Goal: Information Seeking & Learning: Check status

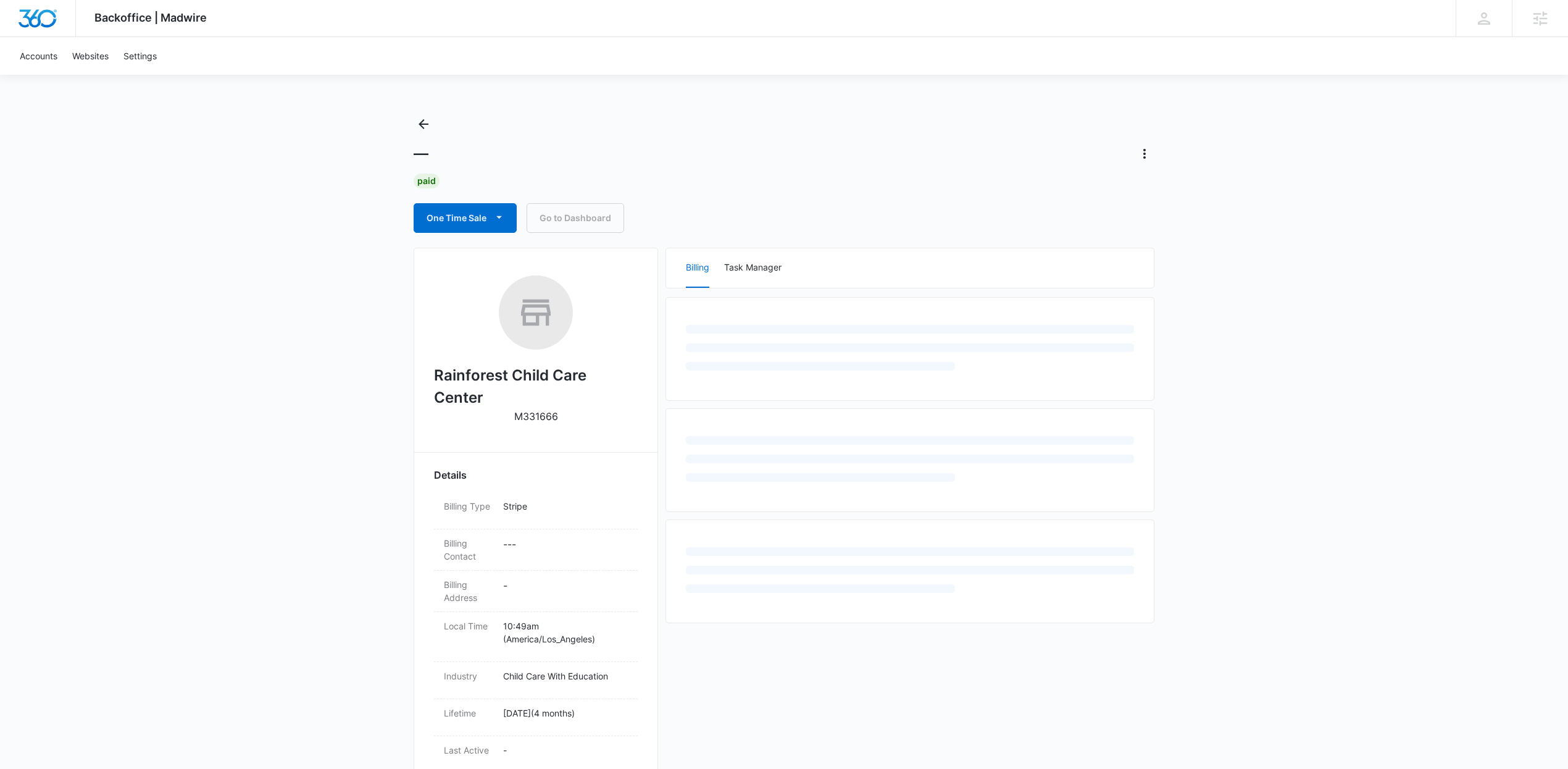
click at [1264, 467] on div "Backoffice | Madwire Apps Settings Kenzie Ryan kenzie.ryan@madwire.com My Profi…" at bounding box center [784, 533] width 1568 height 1065
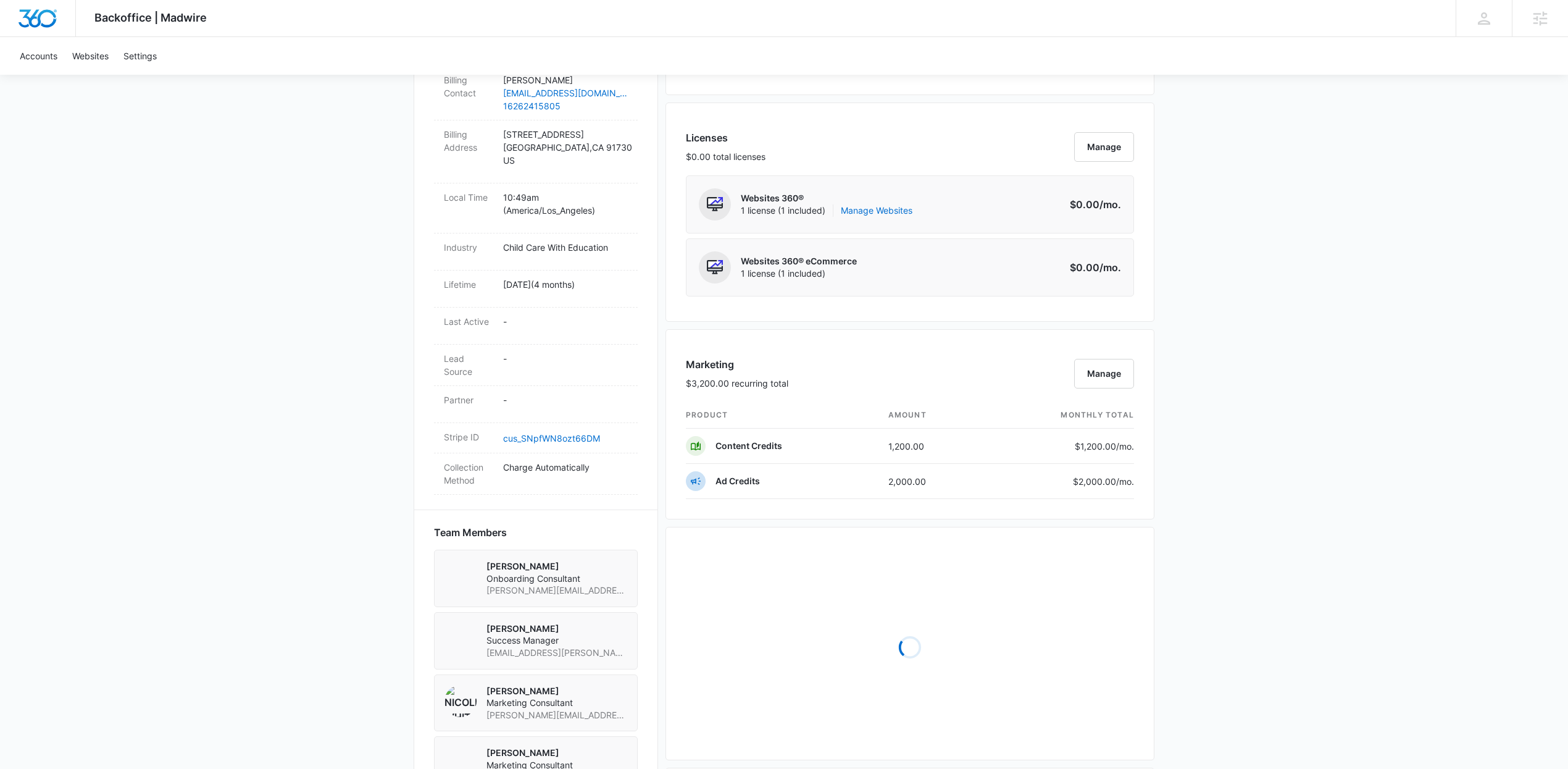
scroll to position [475, 0]
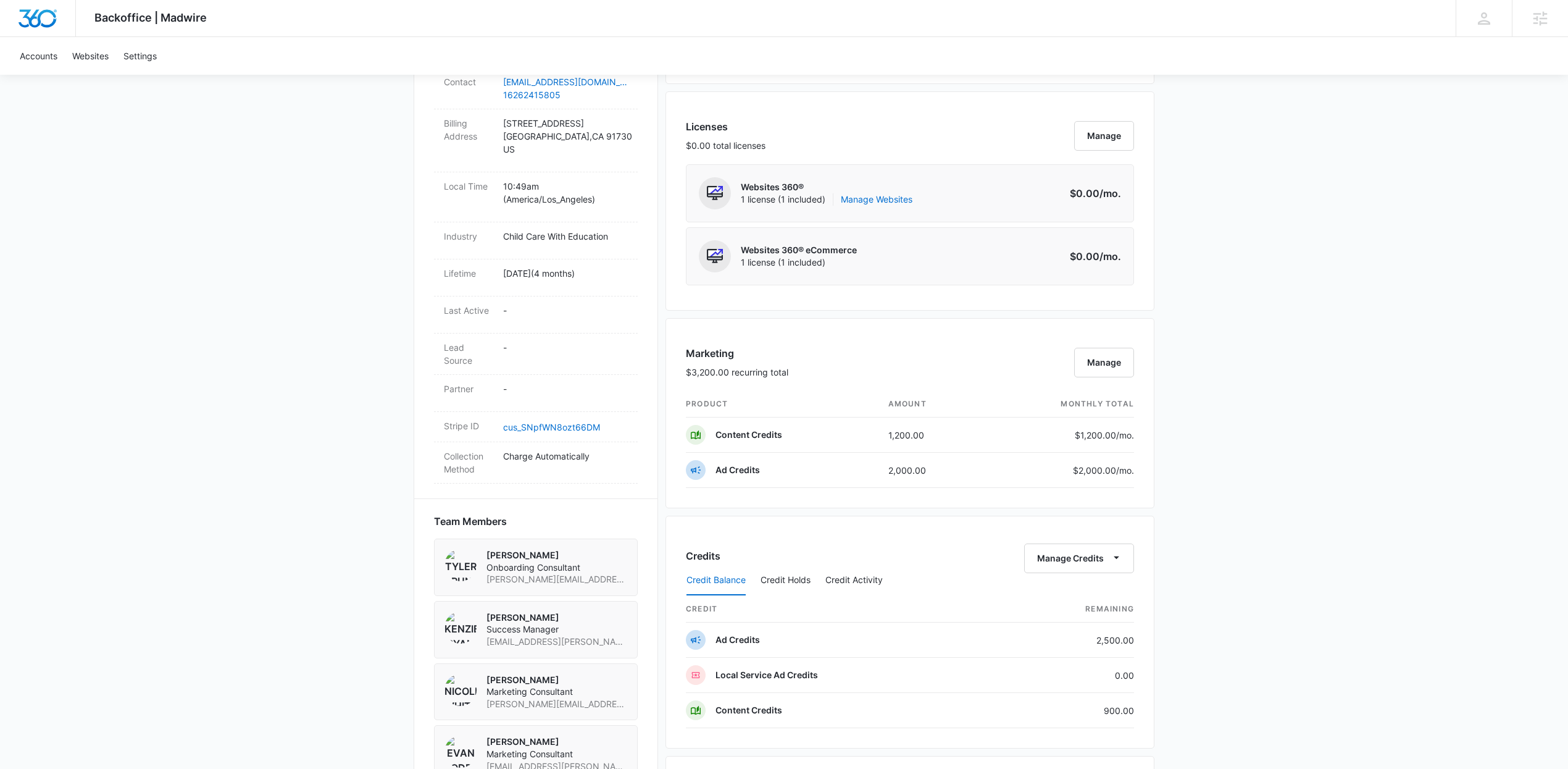
click at [1392, 442] on div "Backoffice | Madwire Apps Settings Kenzie Ryan kenzie.ryan@madwire.com My Profi…" at bounding box center [784, 331] width 1568 height 1611
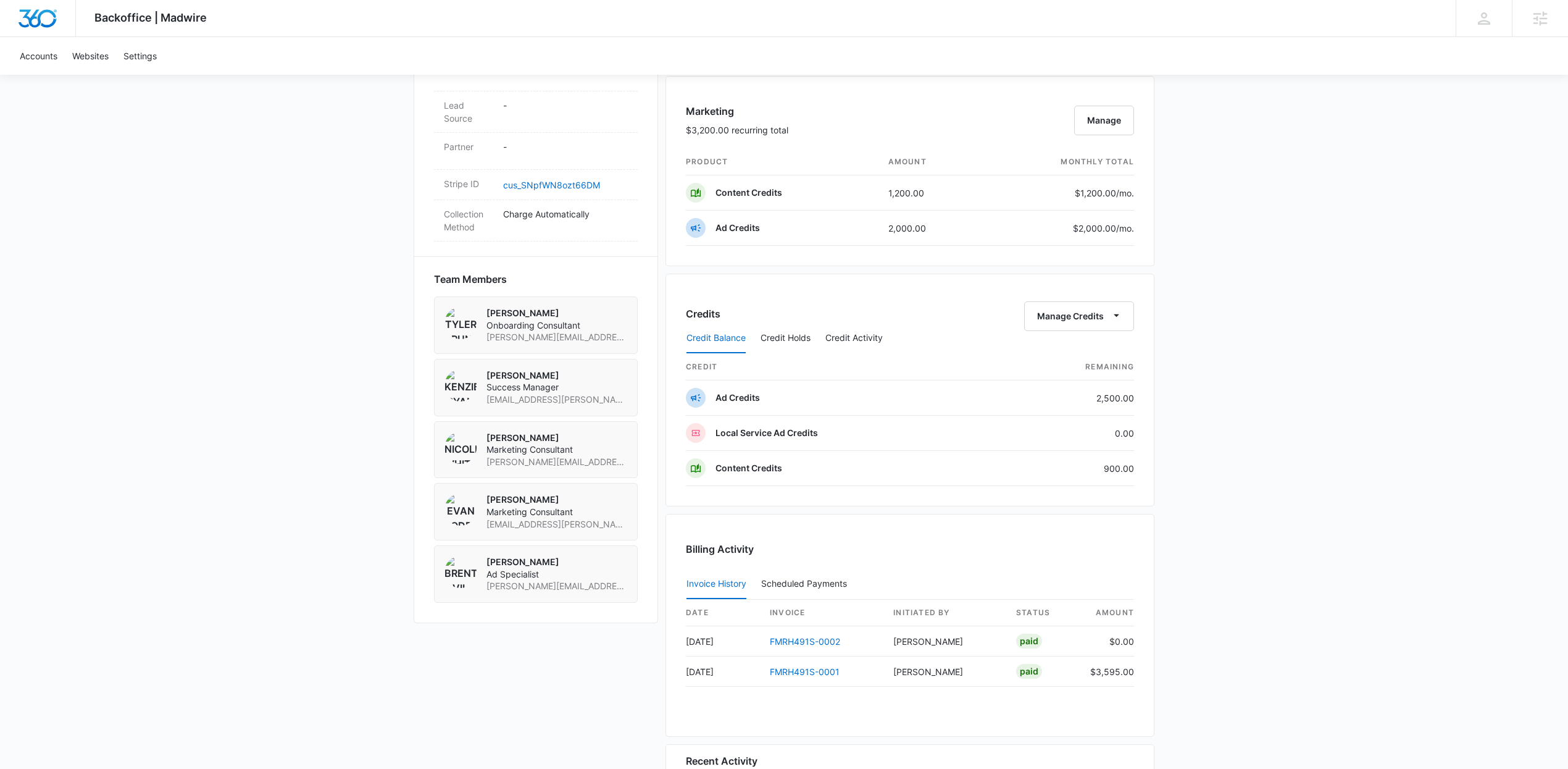
scroll to position [848, 0]
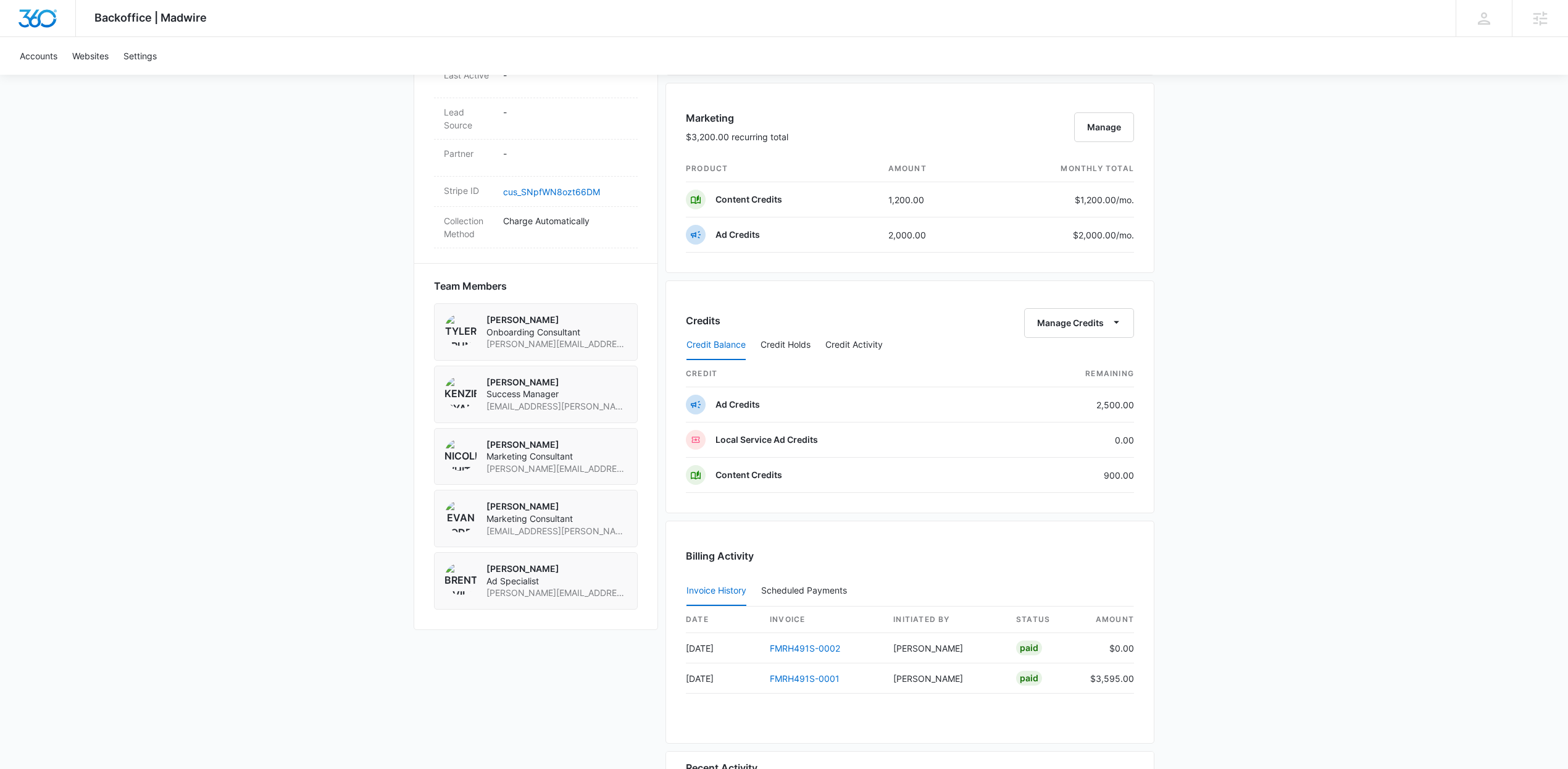
click at [1322, 376] on div "Backoffice | Madwire Apps Settings Kenzie Ryan kenzie.ryan@madwire.com My Profi…" at bounding box center [784, 96] width 1568 height 1611
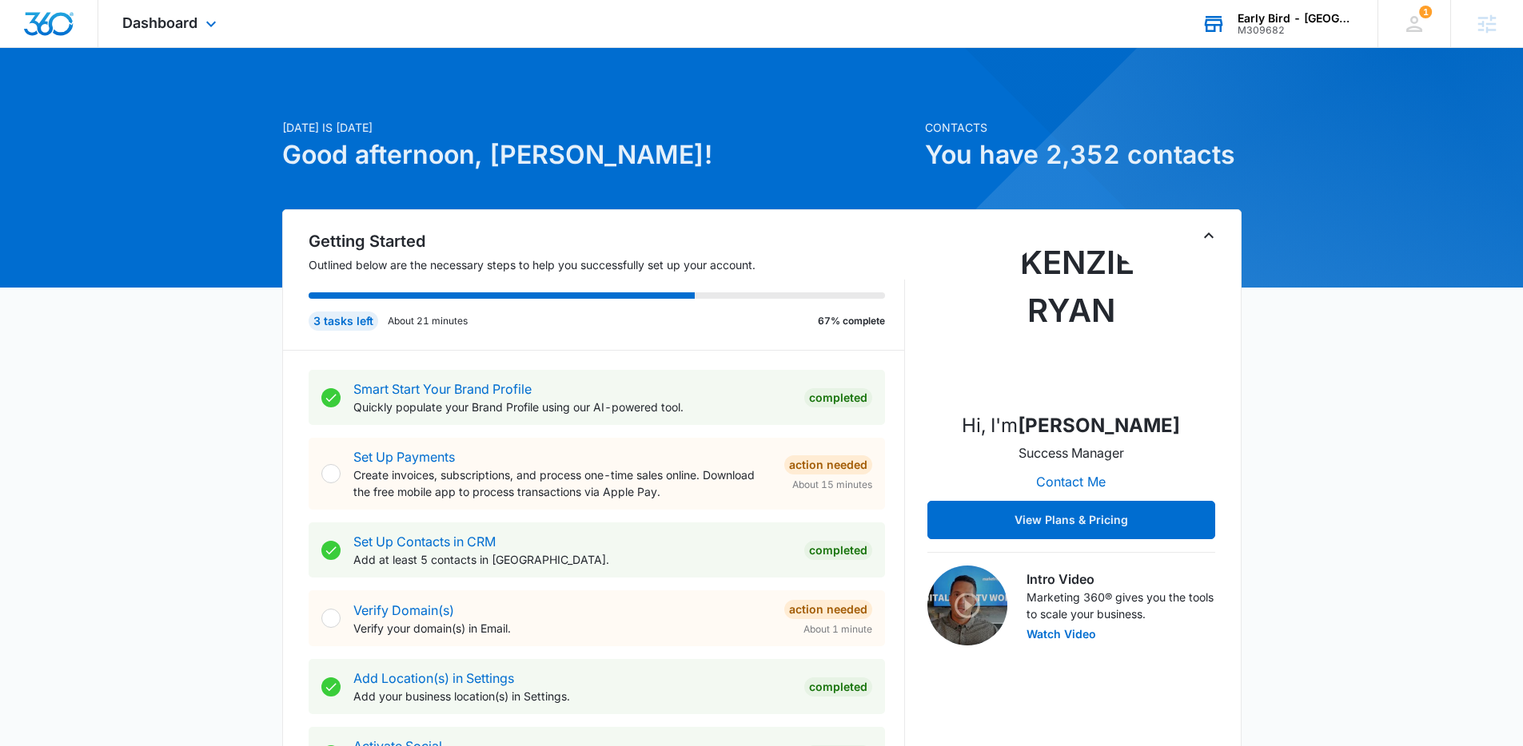
click at [1264, 25] on div "M309682" at bounding box center [1295, 30] width 117 height 11
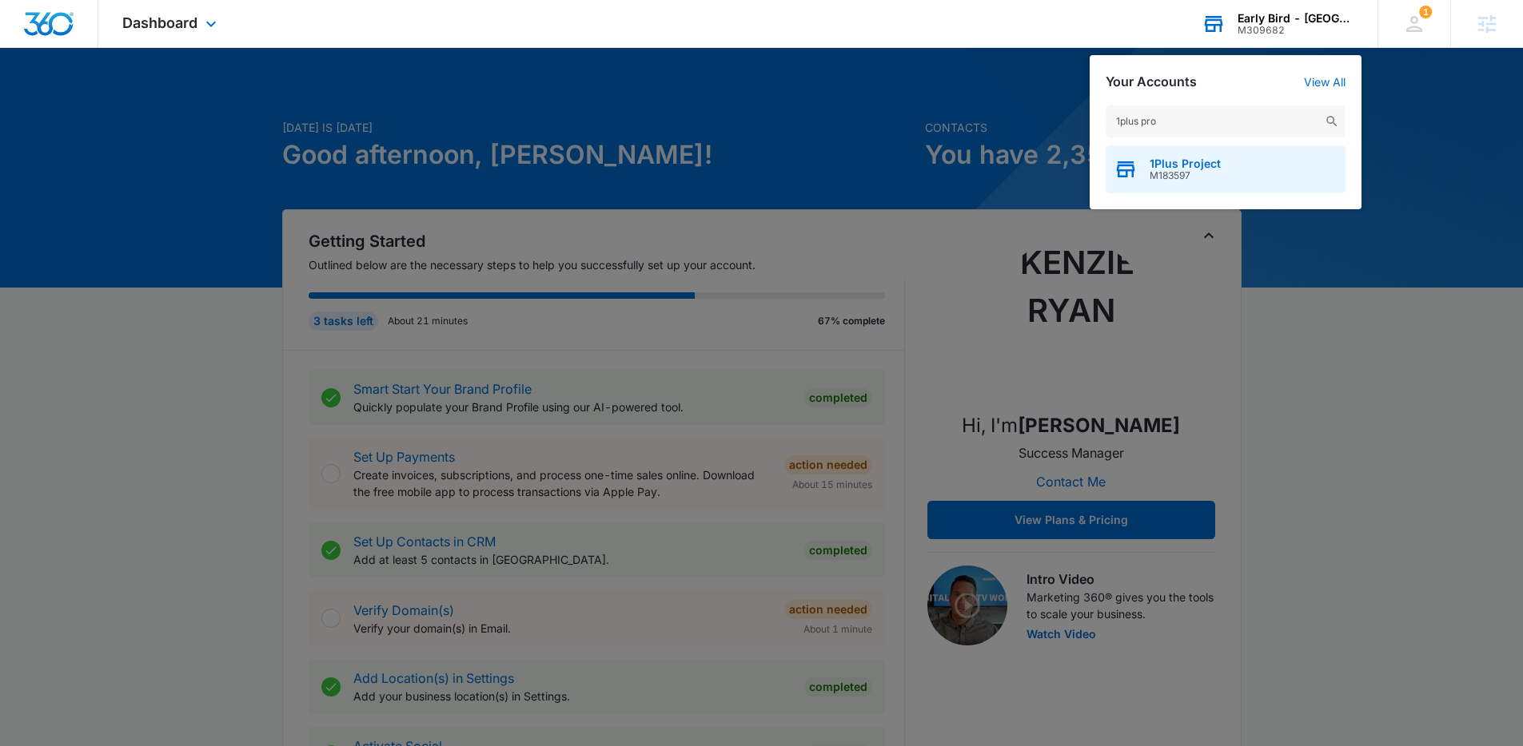
type input "1plus pro"
click at [1219, 153] on div "1Plus Project M183597" at bounding box center [1225, 169] width 240 height 48
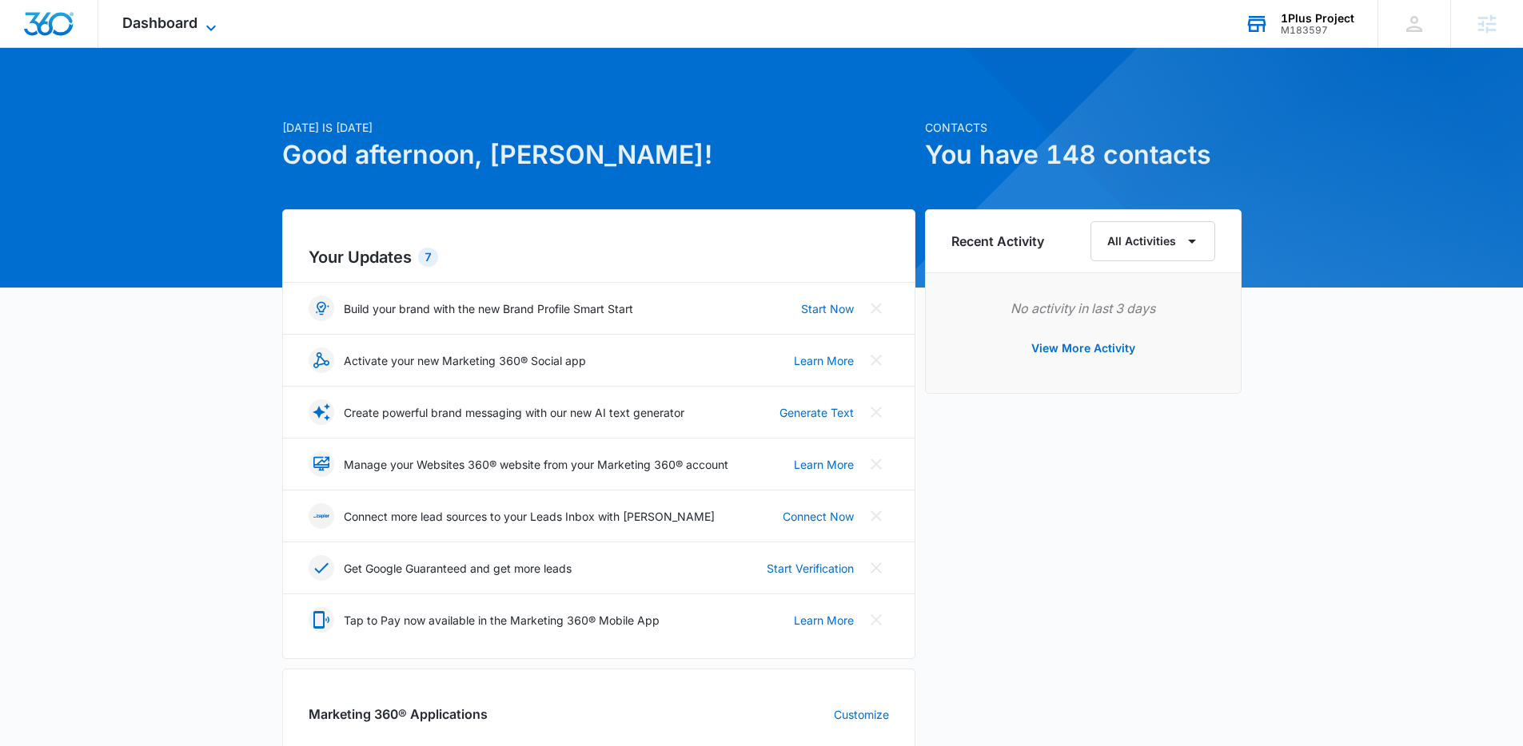
click at [183, 25] on span "Dashboard" at bounding box center [159, 22] width 75 height 17
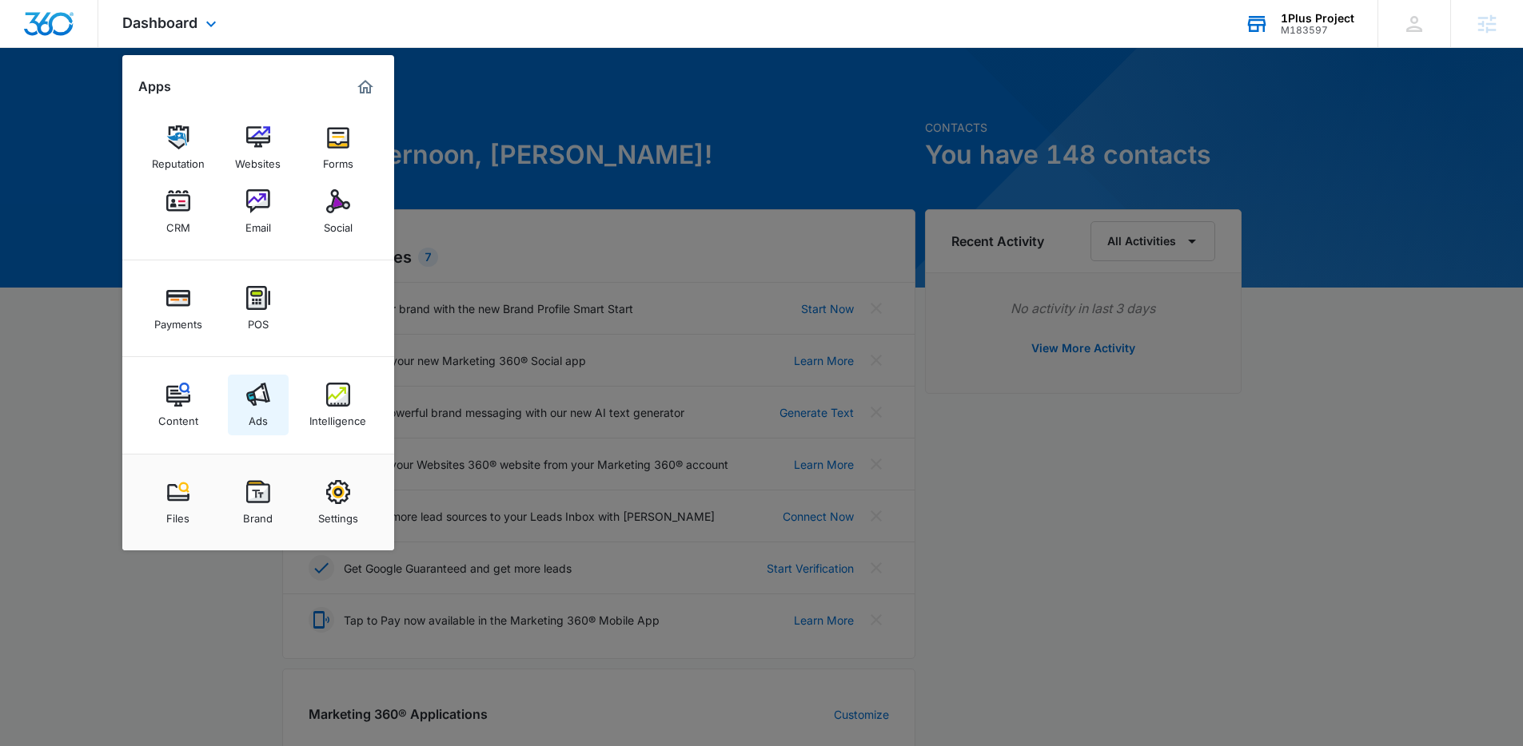
click at [269, 418] on link "Ads" at bounding box center [258, 405] width 61 height 61
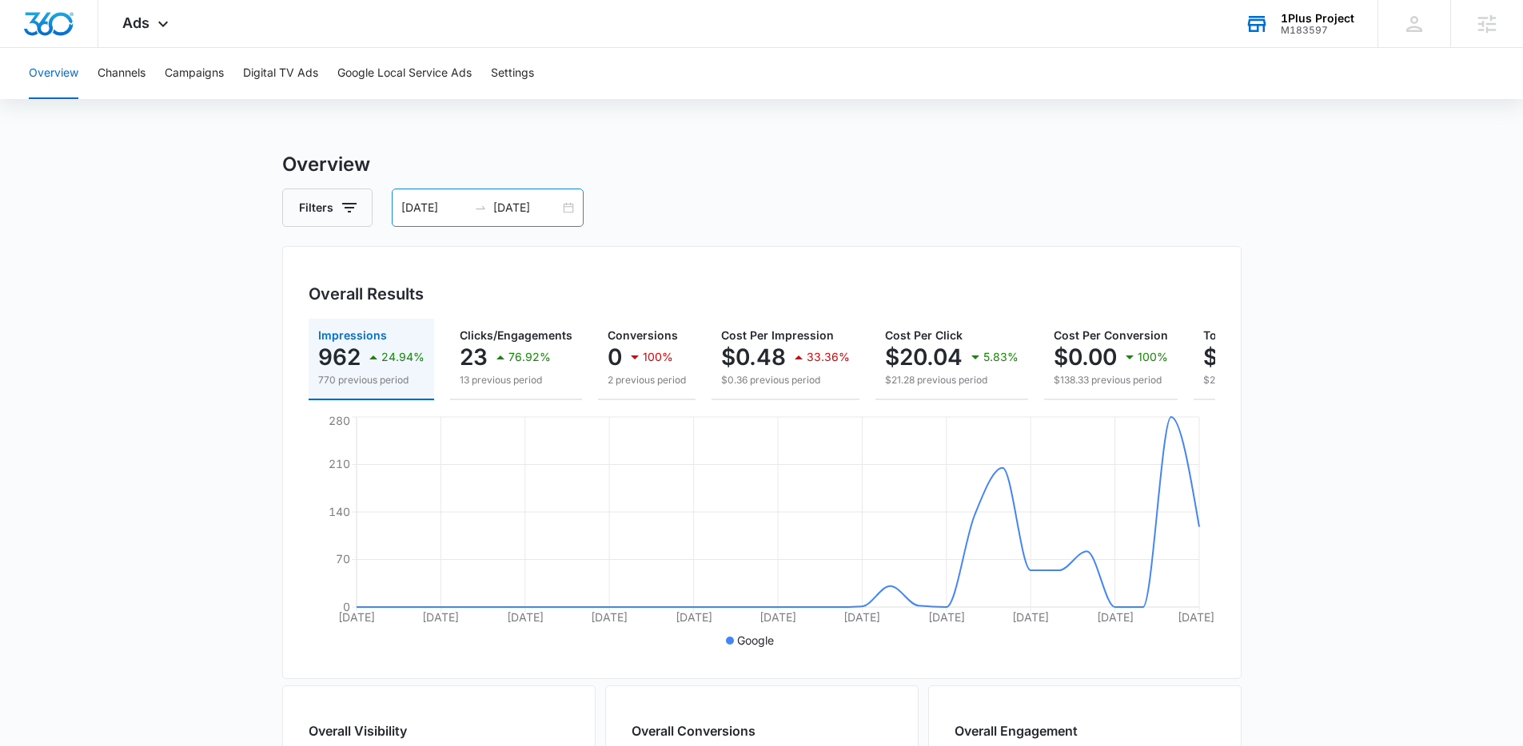
click at [521, 206] on input "09/23/2025" at bounding box center [526, 208] width 66 height 18
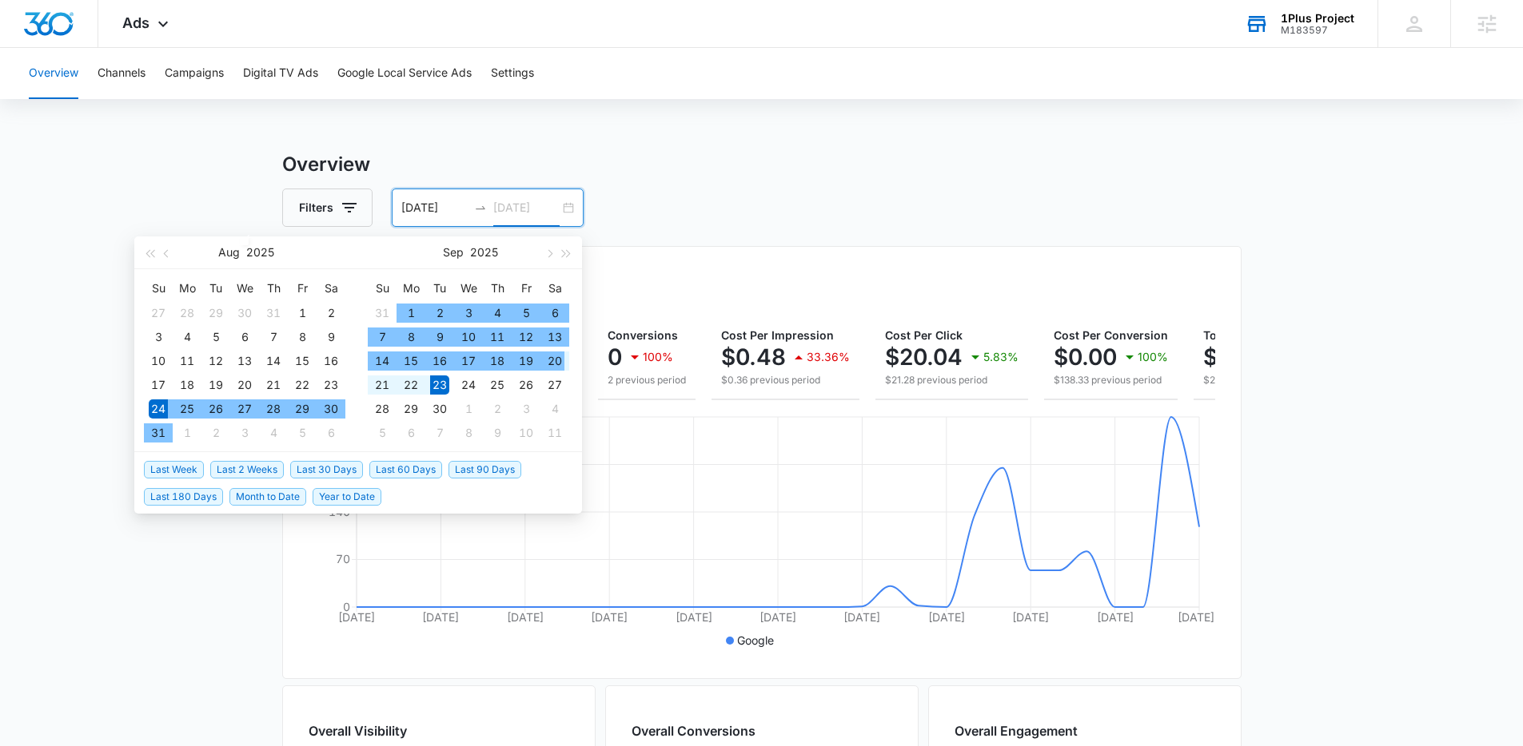
type input "09/23/2025"
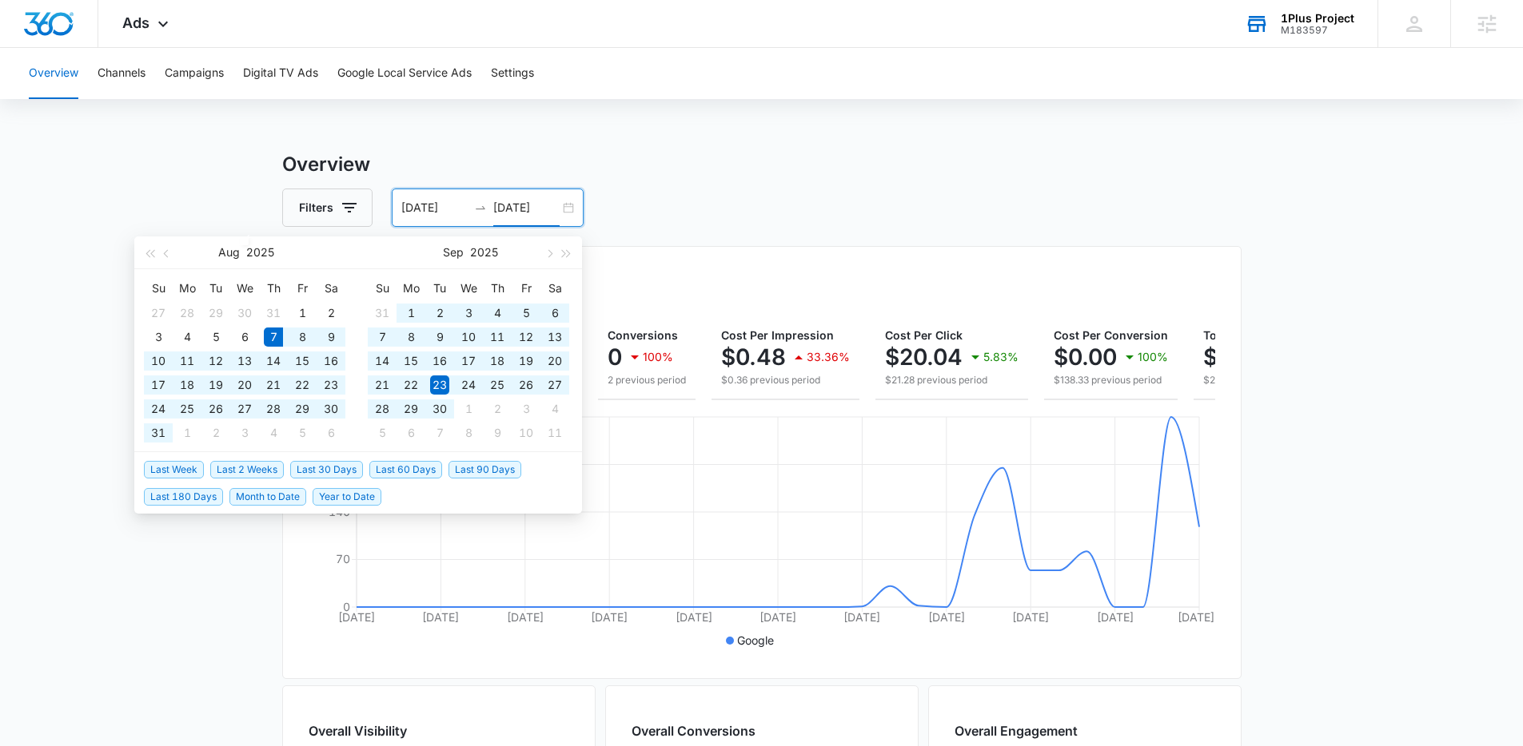
click at [387, 474] on span "Last 60 Days" at bounding box center [405, 470] width 73 height 18
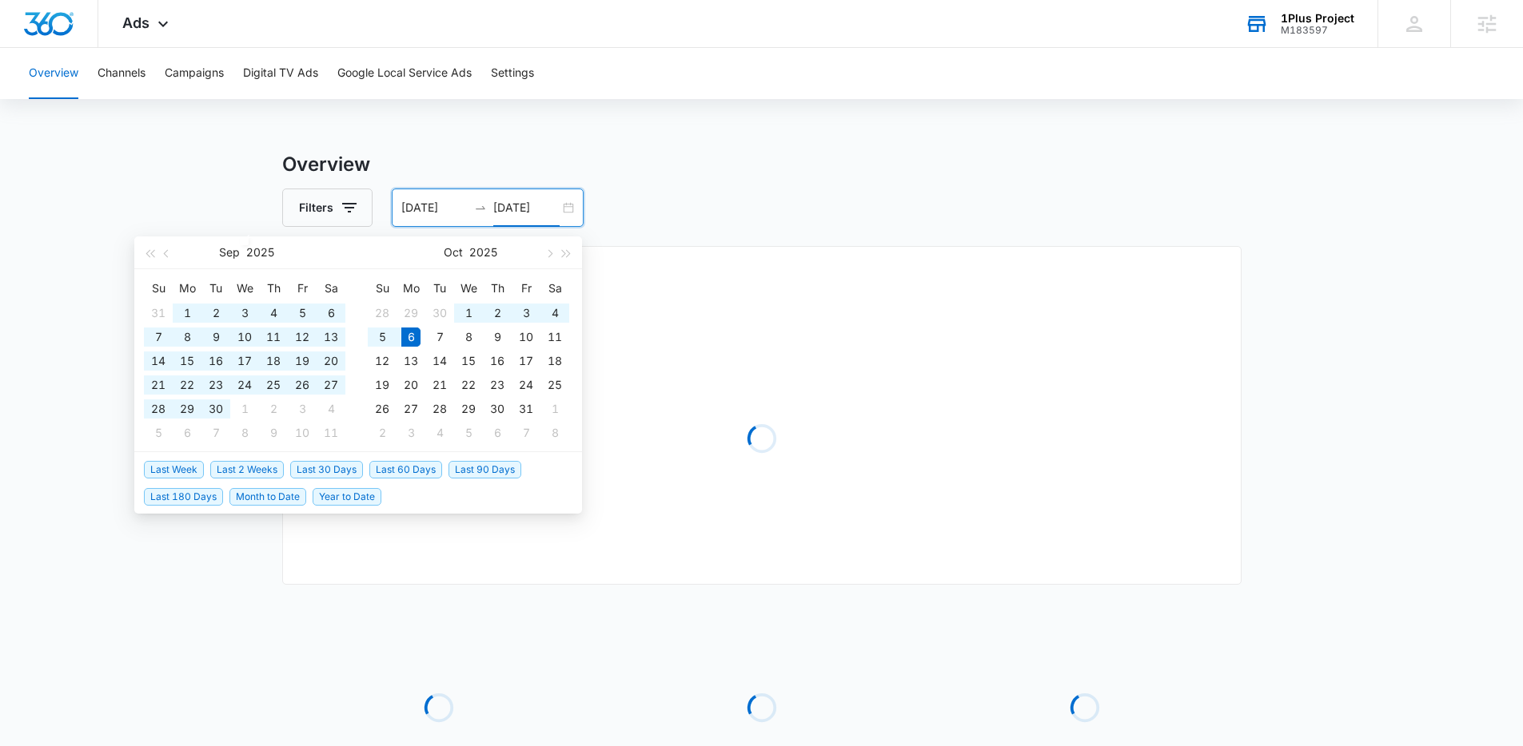
type input "08/07/2025"
type input "10/06/2025"
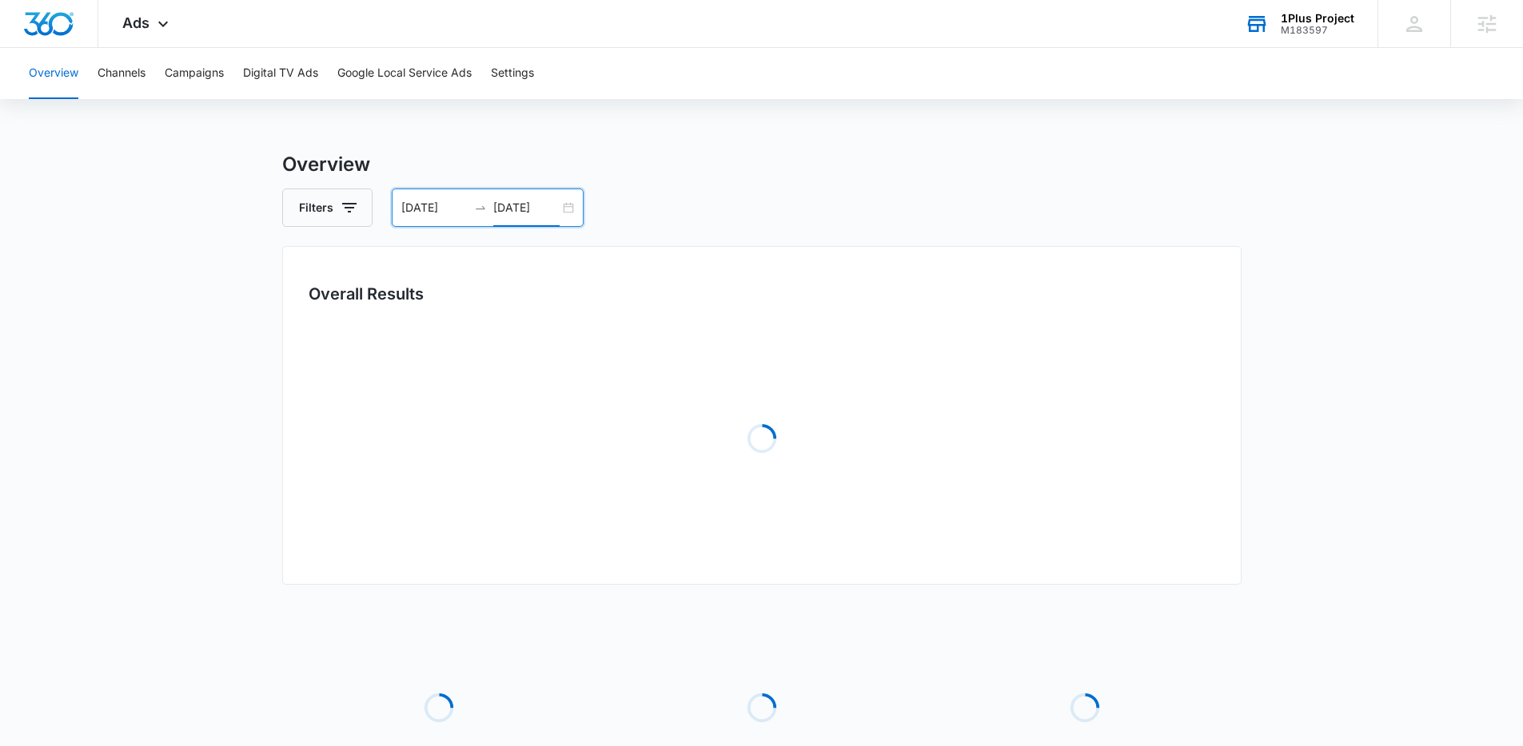
click at [196, 579] on main "Overview Filters 08/07/2025 10/06/2025 Overall Results Loading Loading Loading …" at bounding box center [761, 517] width 1523 height 735
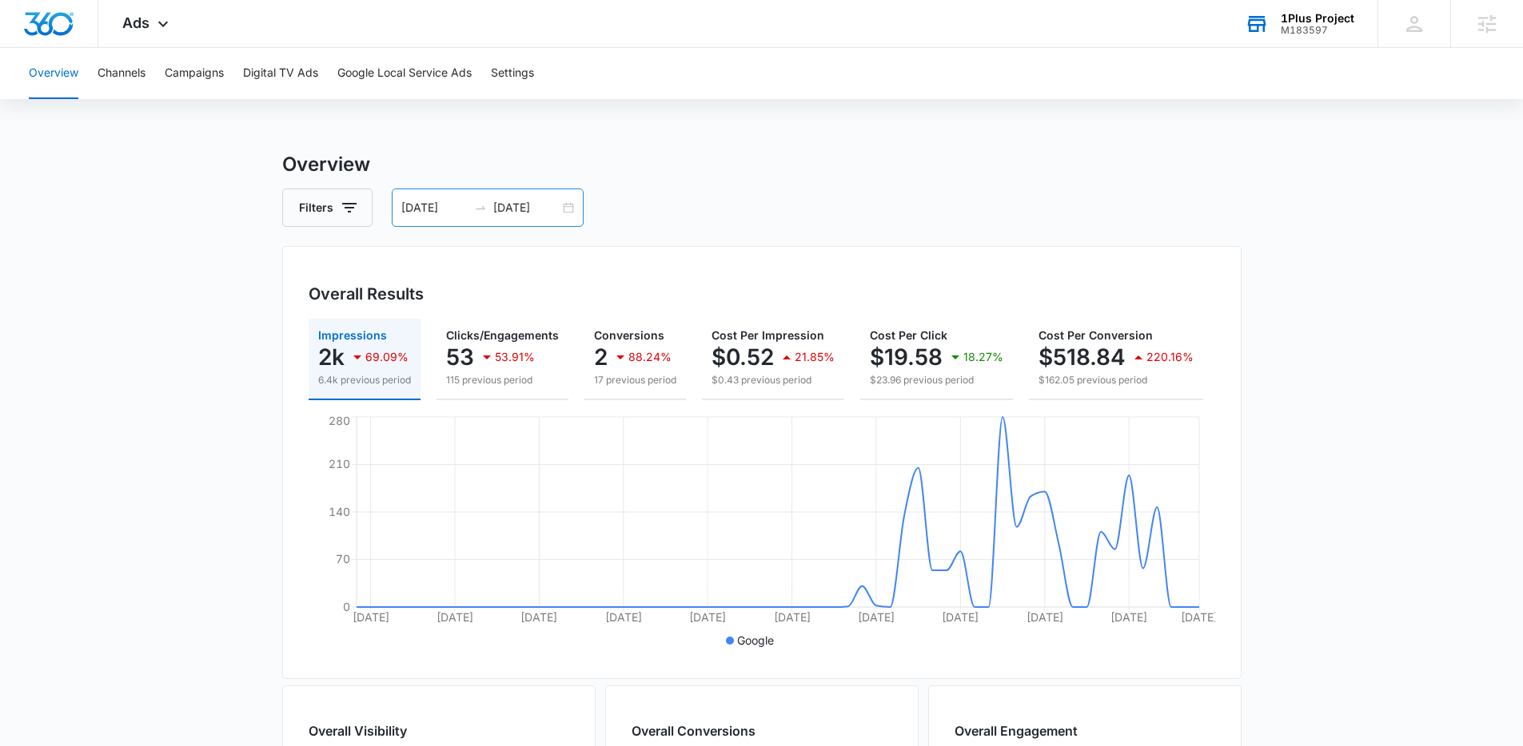
click at [487, 206] on div at bounding box center [481, 207] width 26 height 13
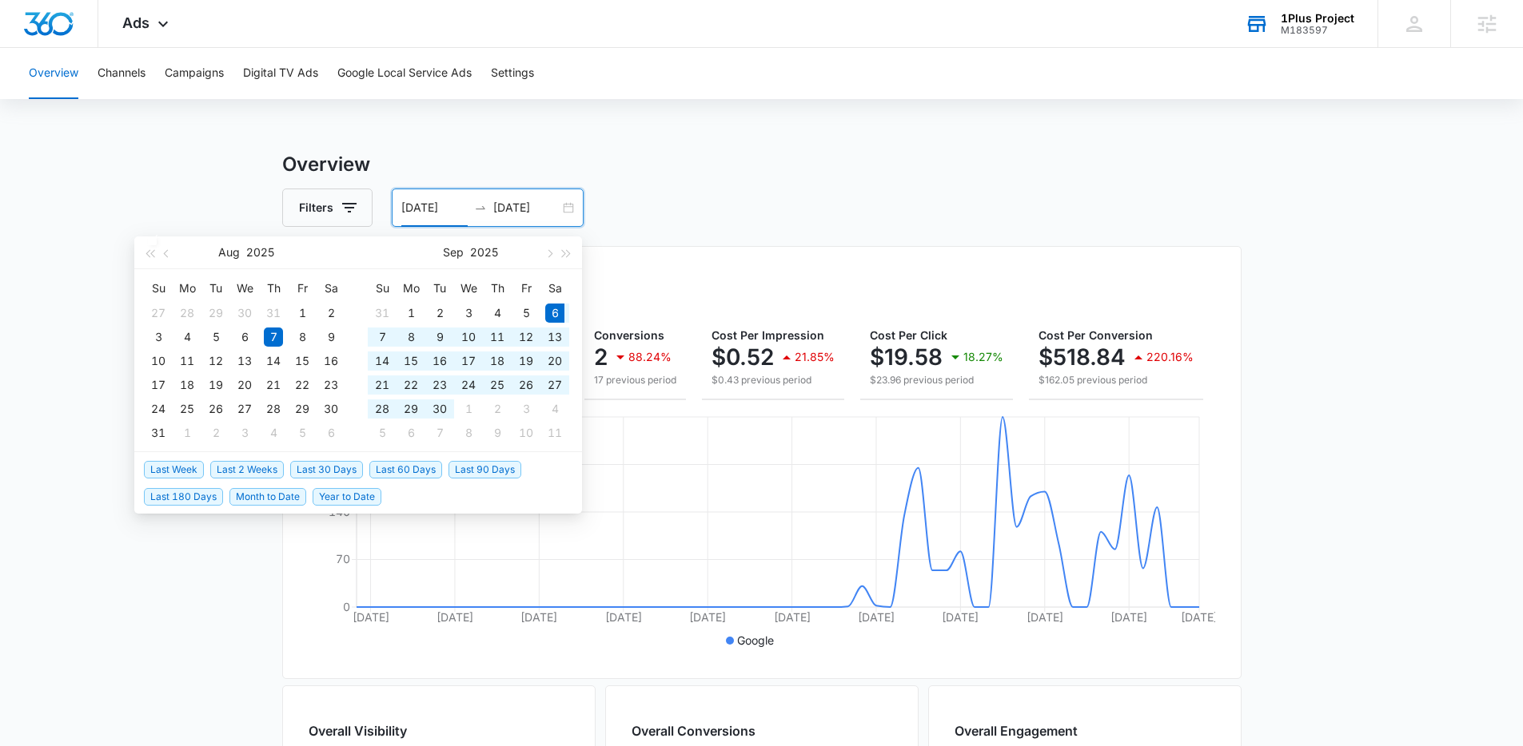
click at [317, 463] on span "Last 30 Days" at bounding box center [326, 470] width 73 height 18
type input "09/06/2025"
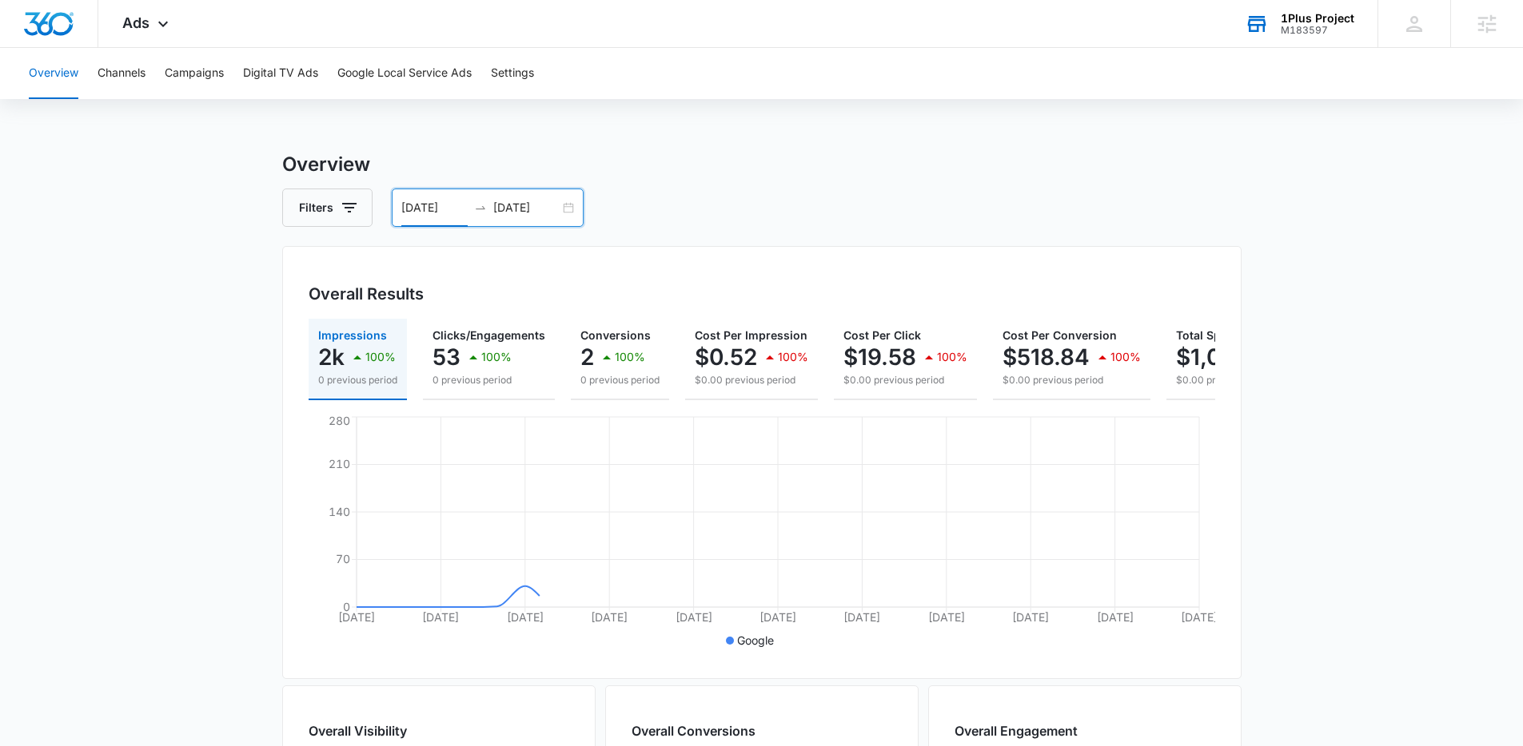
click at [221, 560] on main "Overview Filters 09/06/2025 10/06/2025 Overall Results Impressions 2k 100% 0 pr…" at bounding box center [761, 724] width 1523 height 1148
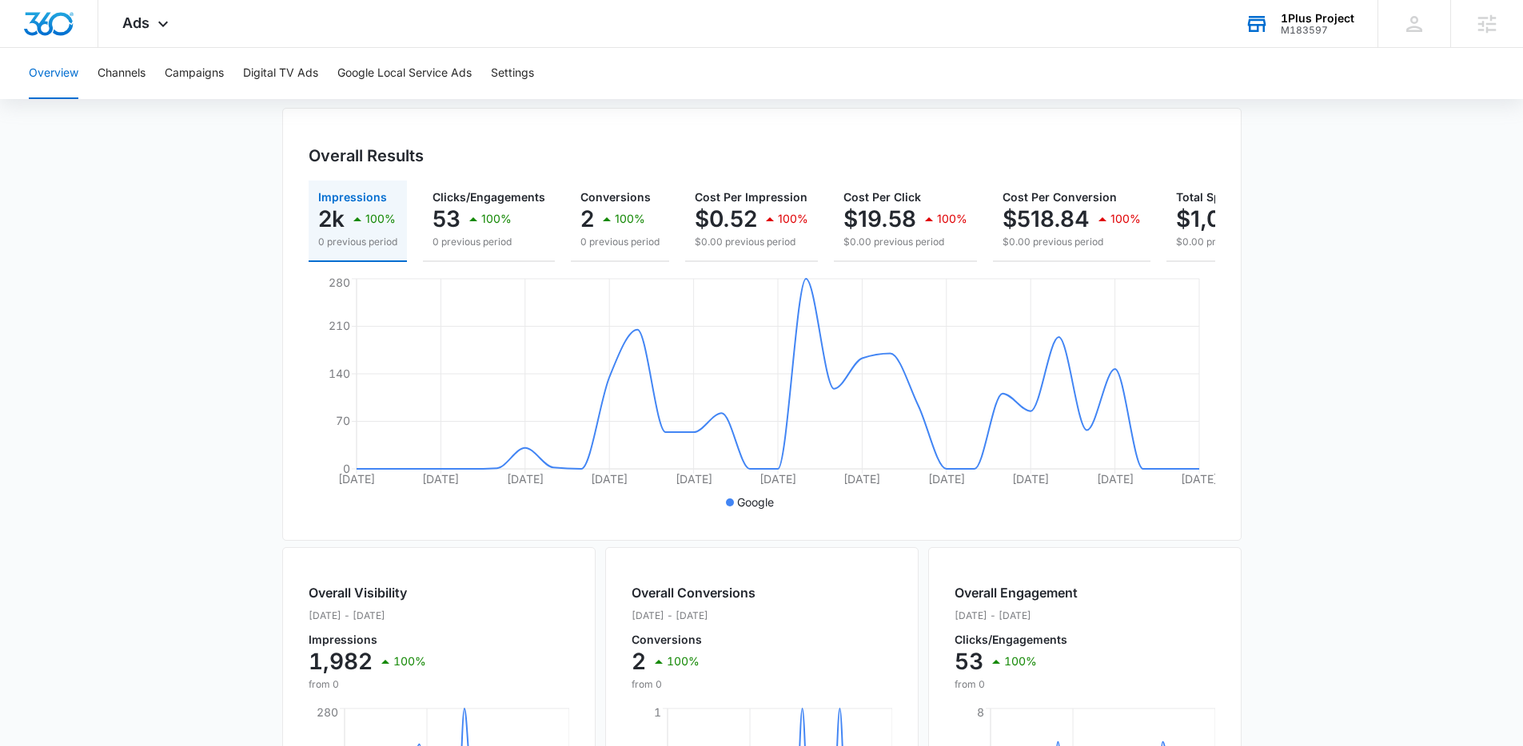
scroll to position [135, 0]
click at [169, 20] on icon at bounding box center [162, 27] width 19 height 19
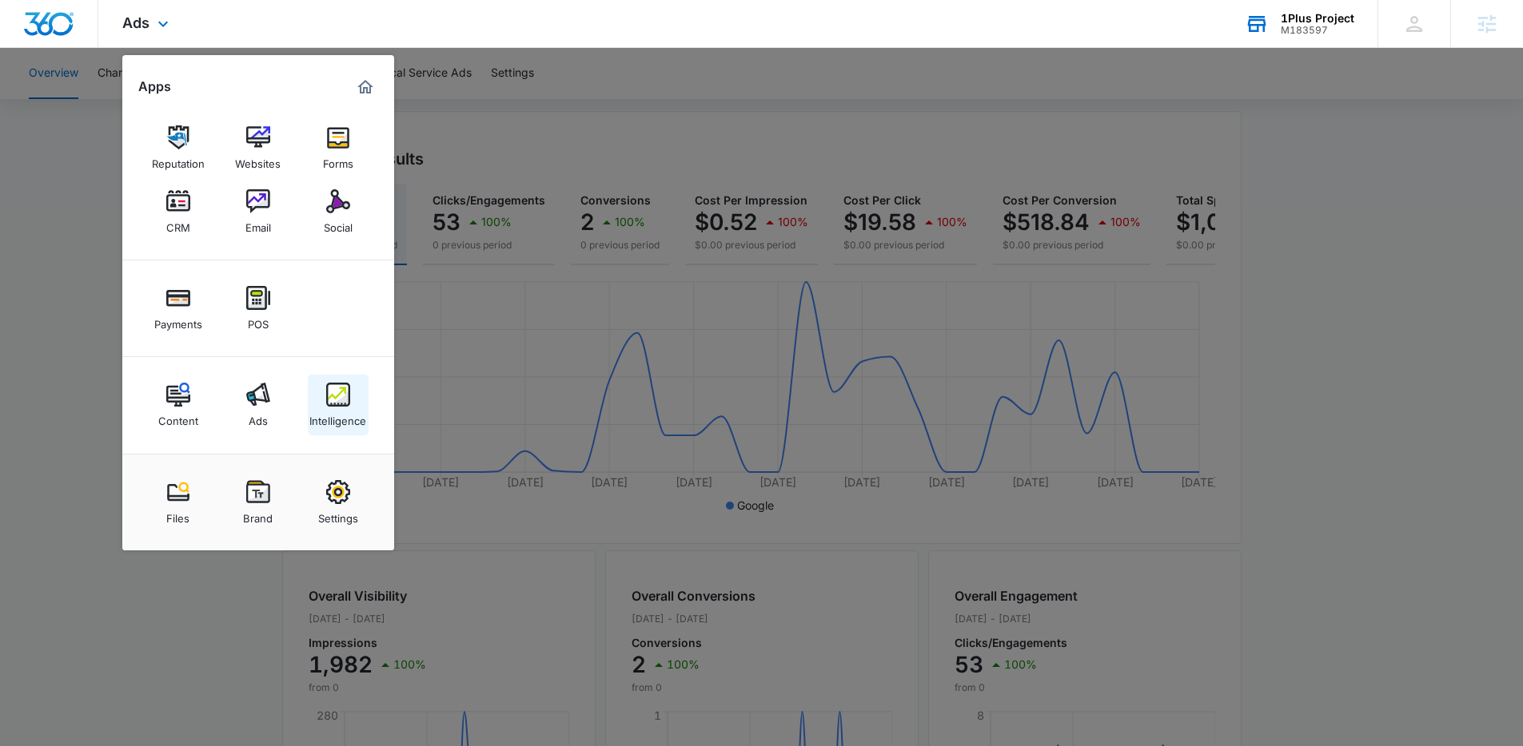
click at [331, 391] on img at bounding box center [338, 395] width 24 height 24
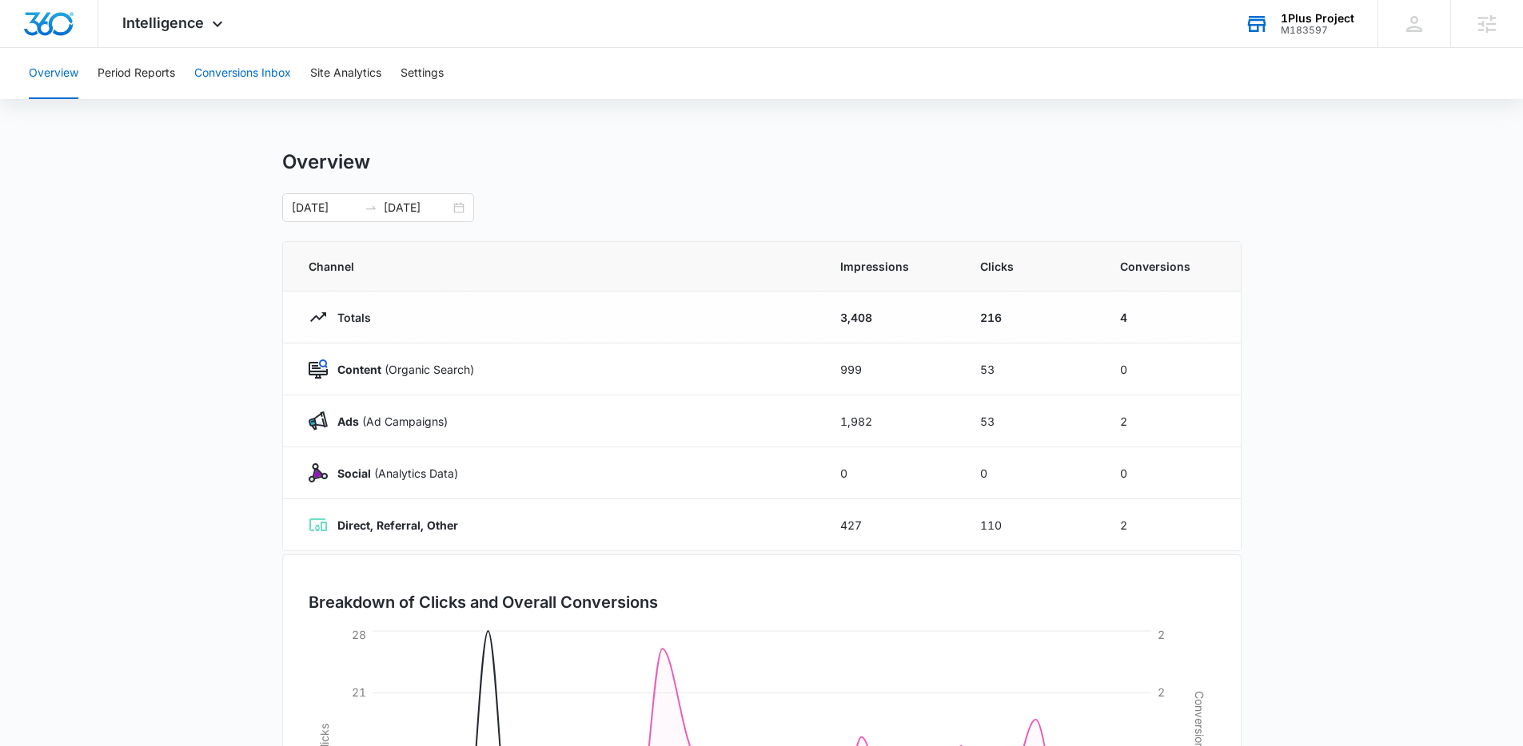
click at [257, 78] on button "Conversions Inbox" at bounding box center [242, 73] width 97 height 51
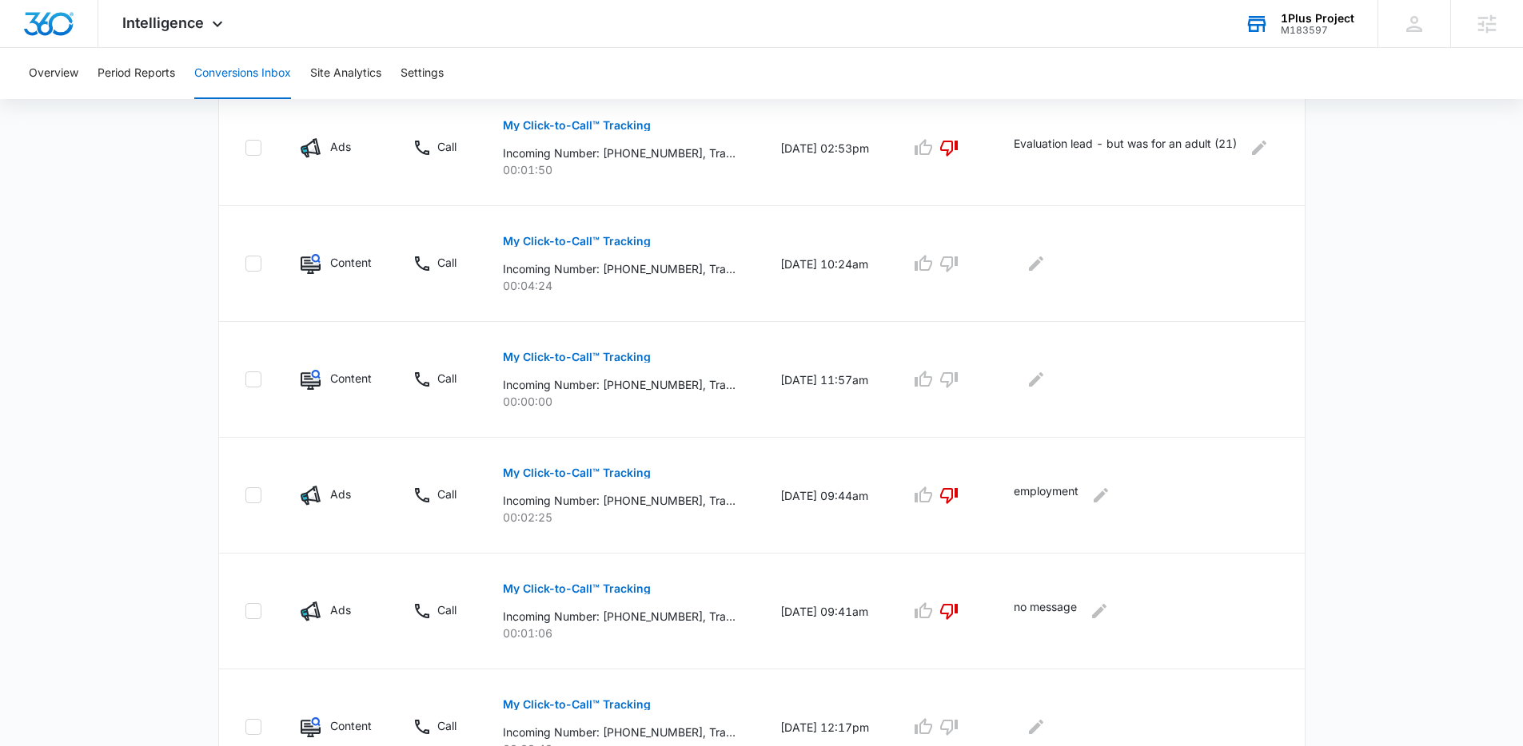
scroll to position [495, 0]
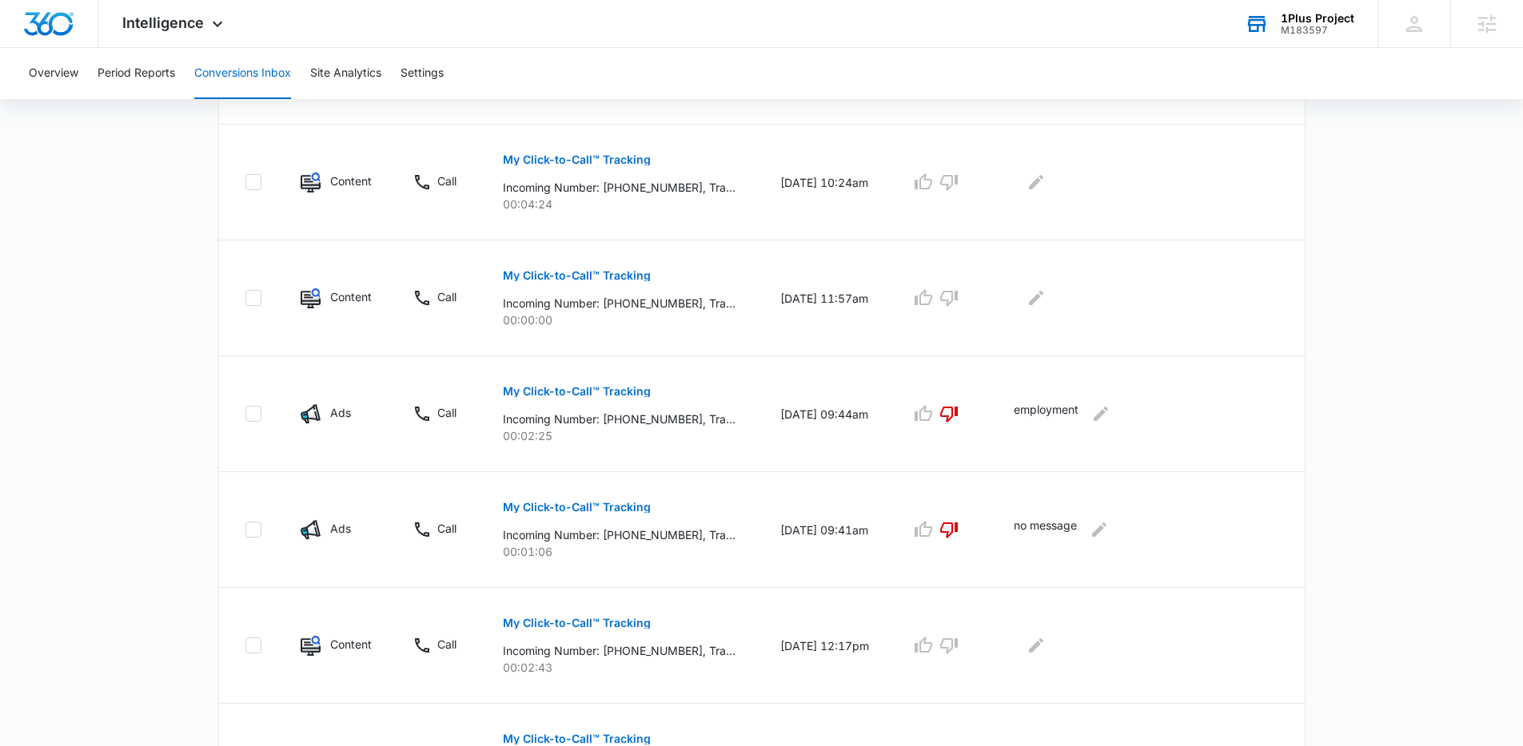
click at [113, 488] on main "Filters 09/06/2025 10/06/2025 New Conversion Total Conversions: 10 Ads Content …" at bounding box center [761, 397] width 1523 height 1555
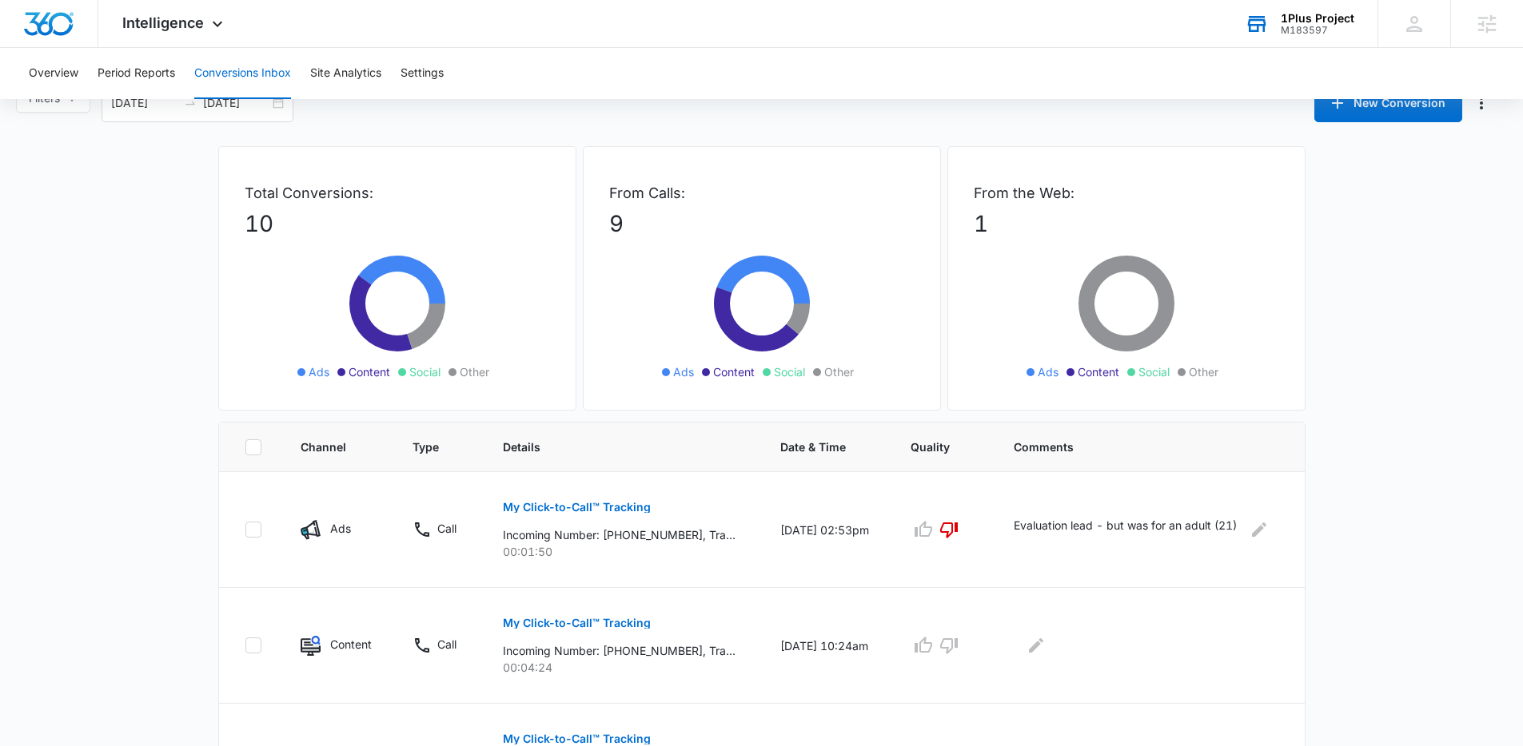
scroll to position [0, 0]
